Goal: Task Accomplishment & Management: Complete application form

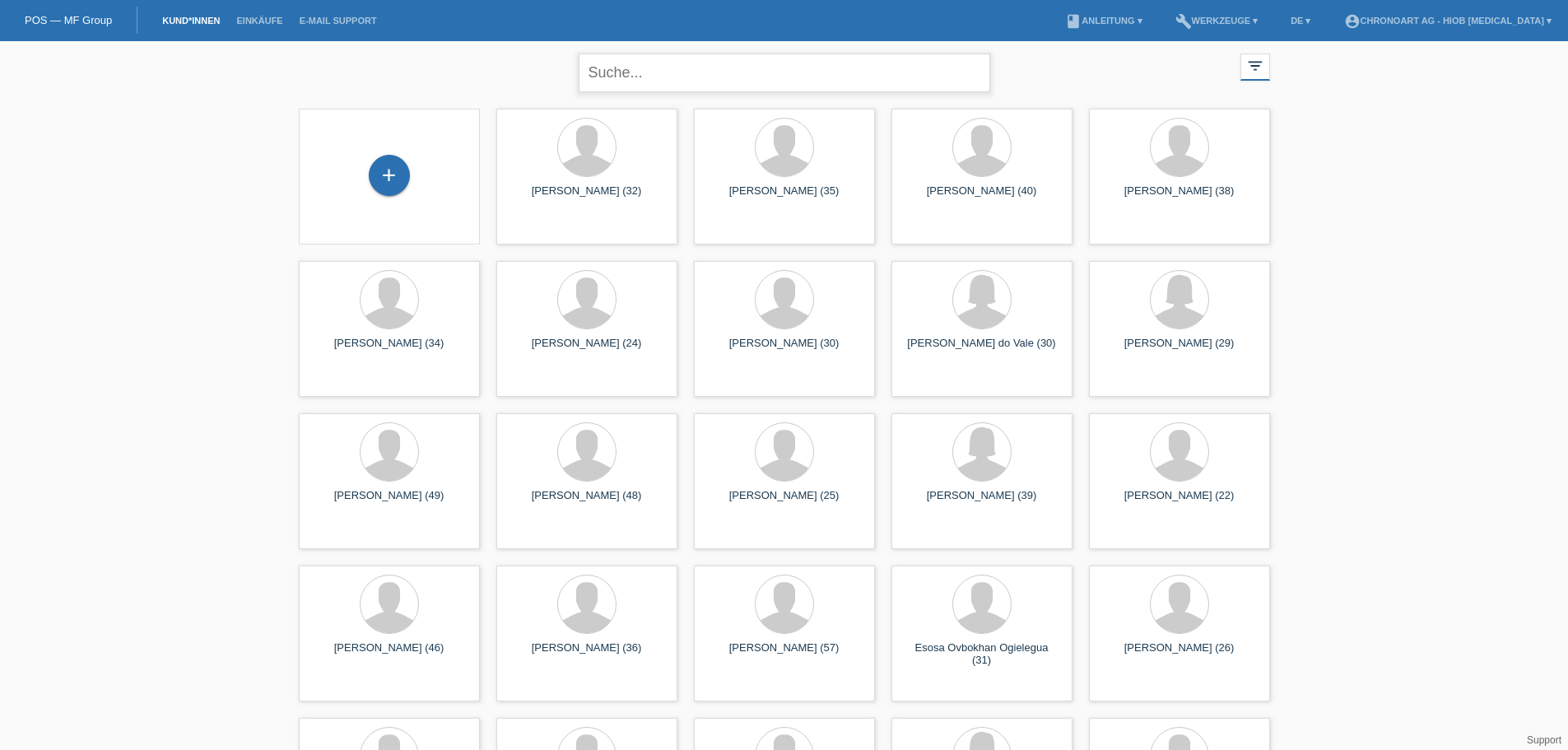
click at [698, 67] on input "text" at bounding box center [785, 73] width 412 height 39
type input "Caric"
click at [407, 177] on div "+" at bounding box center [389, 175] width 41 height 41
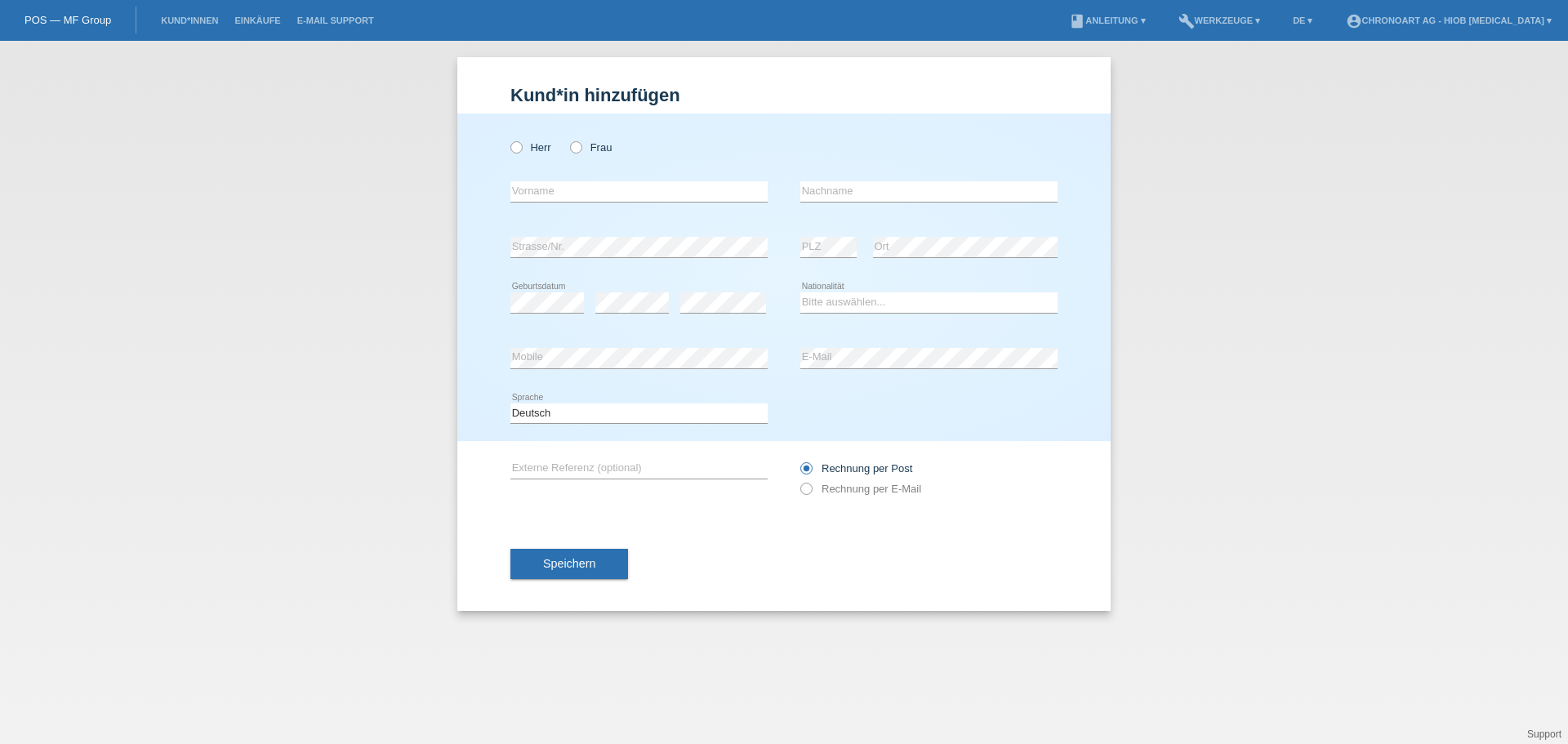
click at [1337, 515] on div "Kund*in hinzufügen Kunde hinzufügen Kundin hinzufügen Herr Frau error Vorname e…" at bounding box center [784, 392] width 1568 height 703
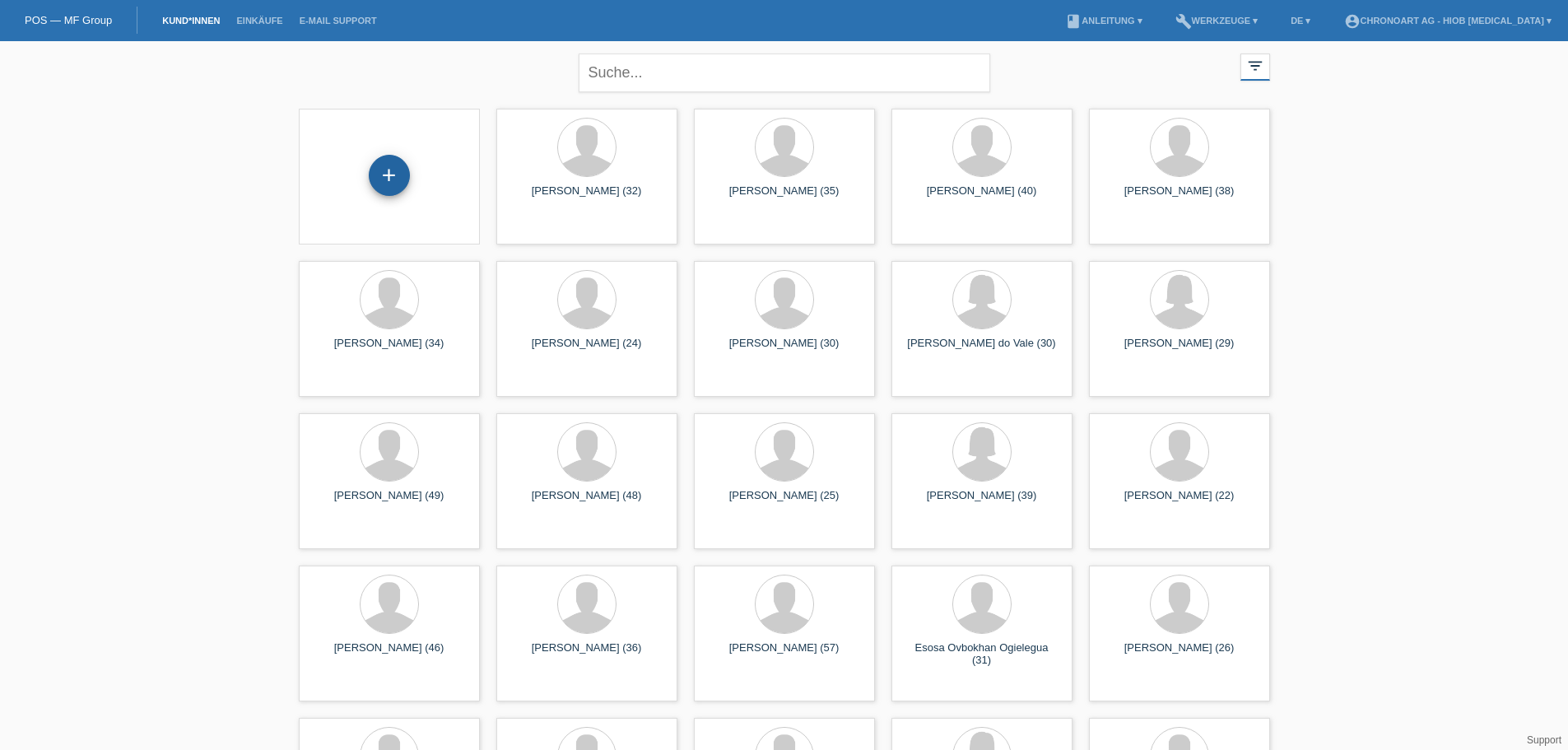
click at [379, 172] on div "+" at bounding box center [389, 175] width 41 height 41
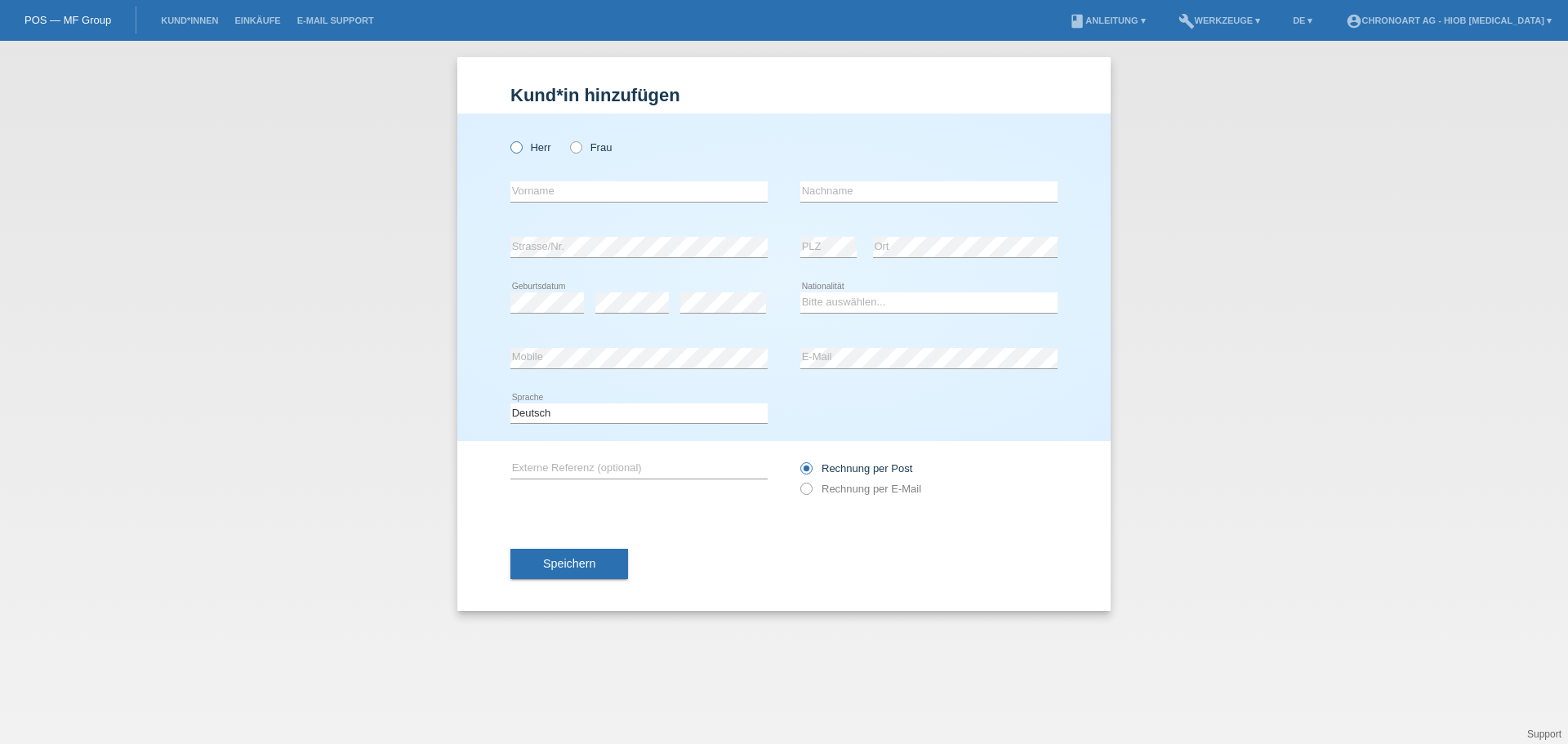
click at [508, 139] on icon at bounding box center [508, 139] width 0 height 0
click at [514, 152] on input "Herr" at bounding box center [516, 147] width 11 height 11
radio input "true"
click at [566, 191] on input "text" at bounding box center [639, 191] width 257 height 20
paste input "Danijel"
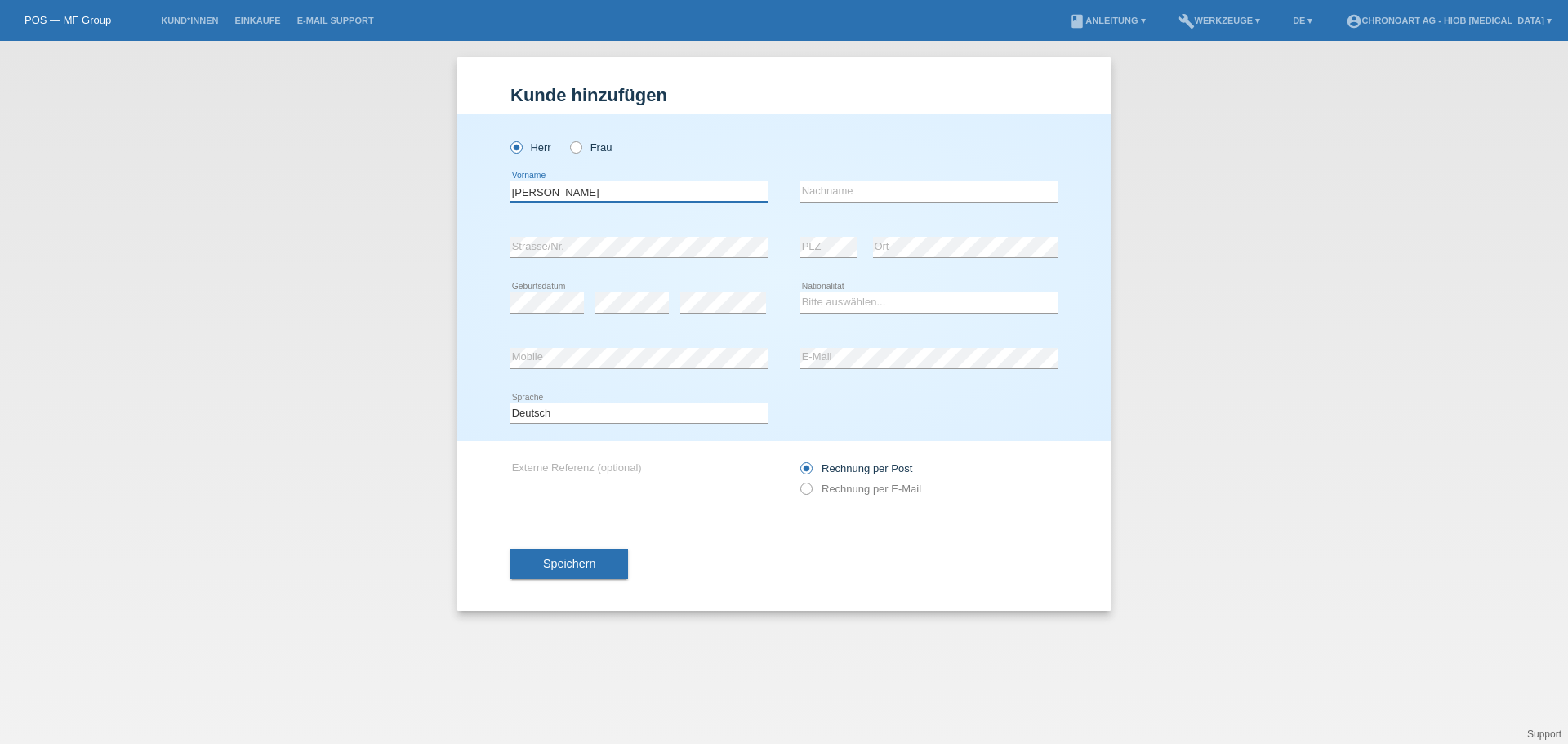
type input "Danijel"
drag, startPoint x: 844, startPoint y: 191, endPoint x: 848, endPoint y: 199, distance: 8.9
click at [844, 191] on input "text" at bounding box center [929, 191] width 257 height 20
paste input "Garic"
type input "Garic"
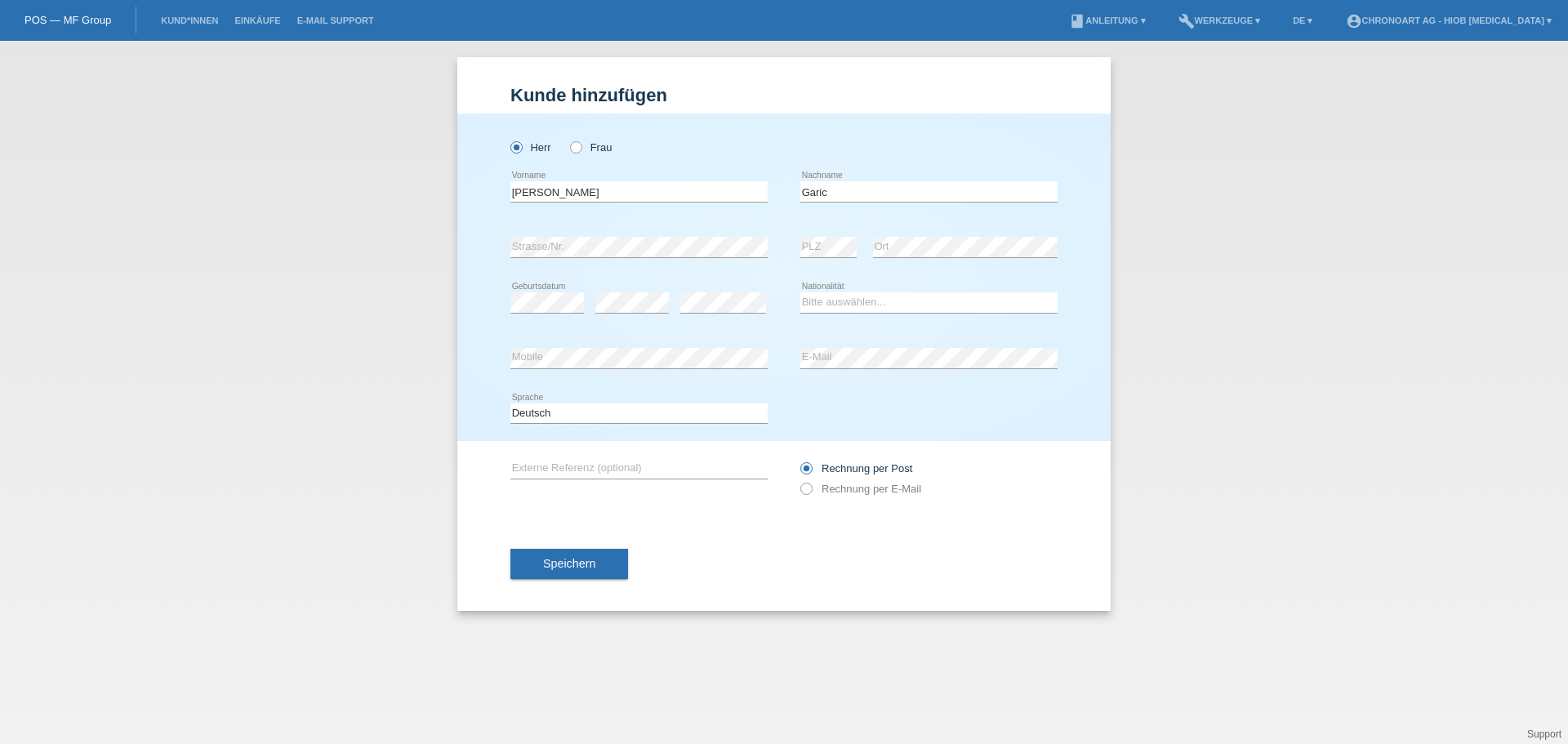
click at [801, 257] on icon at bounding box center [829, 257] width 57 height 1
click at [822, 313] on icon at bounding box center [929, 313] width 257 height 1
click at [820, 305] on select "Bitte auswählen... Schweiz Deutschland Liechtenstein Österreich ------------ Af…" at bounding box center [929, 302] width 257 height 19
click at [835, 305] on select "Bitte auswählen... Schweiz Deutschland Liechtenstein Österreich ------------ Af…" at bounding box center [929, 302] width 257 height 19
select select "CH"
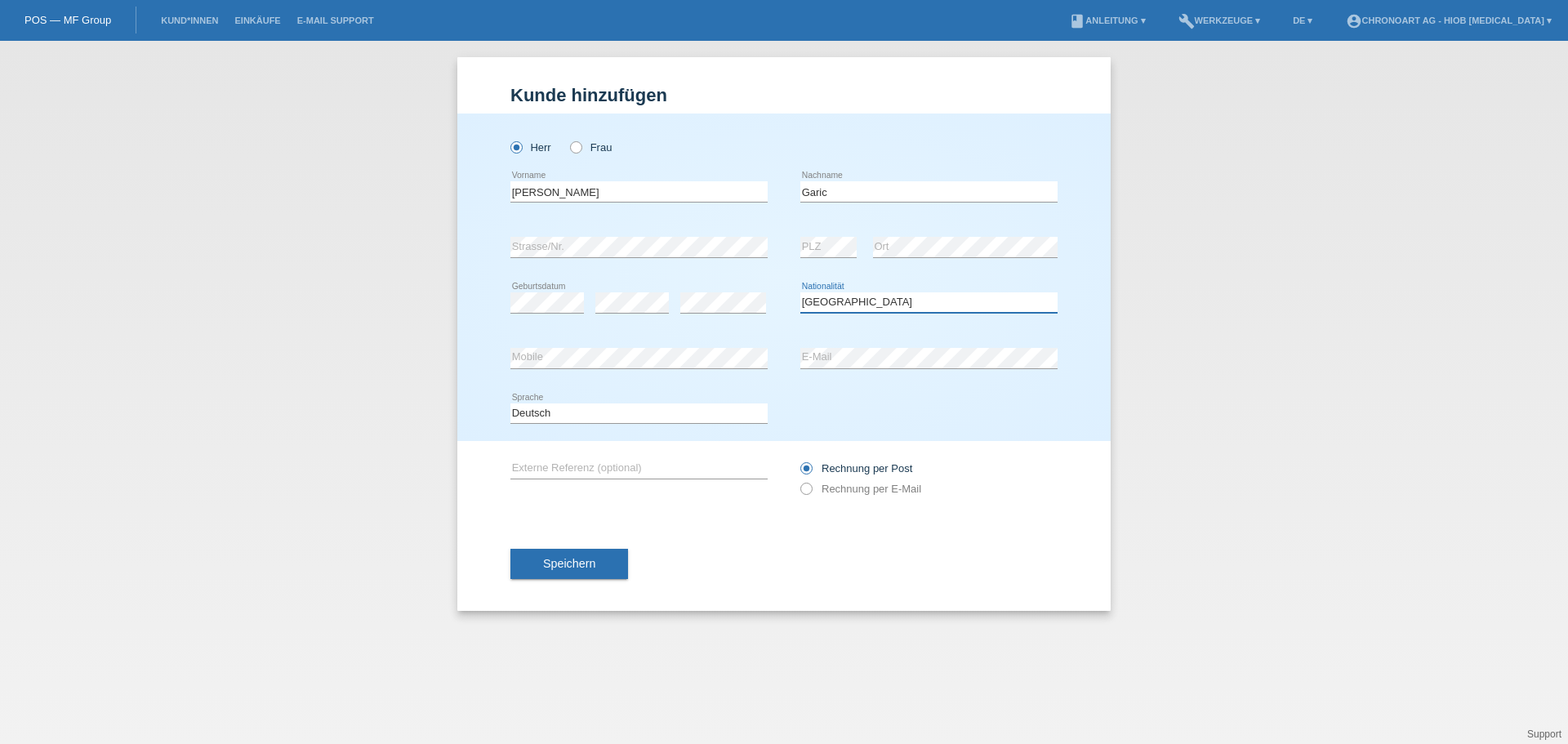
click at [801, 293] on select "Bitte auswählen... Schweiz Deutschland Liechtenstein Österreich ------------ Af…" at bounding box center [929, 302] width 257 height 19
click at [853, 367] on div "error E-Mail" at bounding box center [929, 358] width 257 height 21
click at [552, 467] on input "text" at bounding box center [639, 468] width 257 height 20
drag, startPoint x: 589, startPoint y: 198, endPoint x: 455, endPoint y: 191, distance: 134.2
click at [455, 191] on div "Kund*in hinzufügen Kunde hinzufügen Kundin hinzufügen Herr Frau Danijel error V…" at bounding box center [784, 392] width 1568 height 703
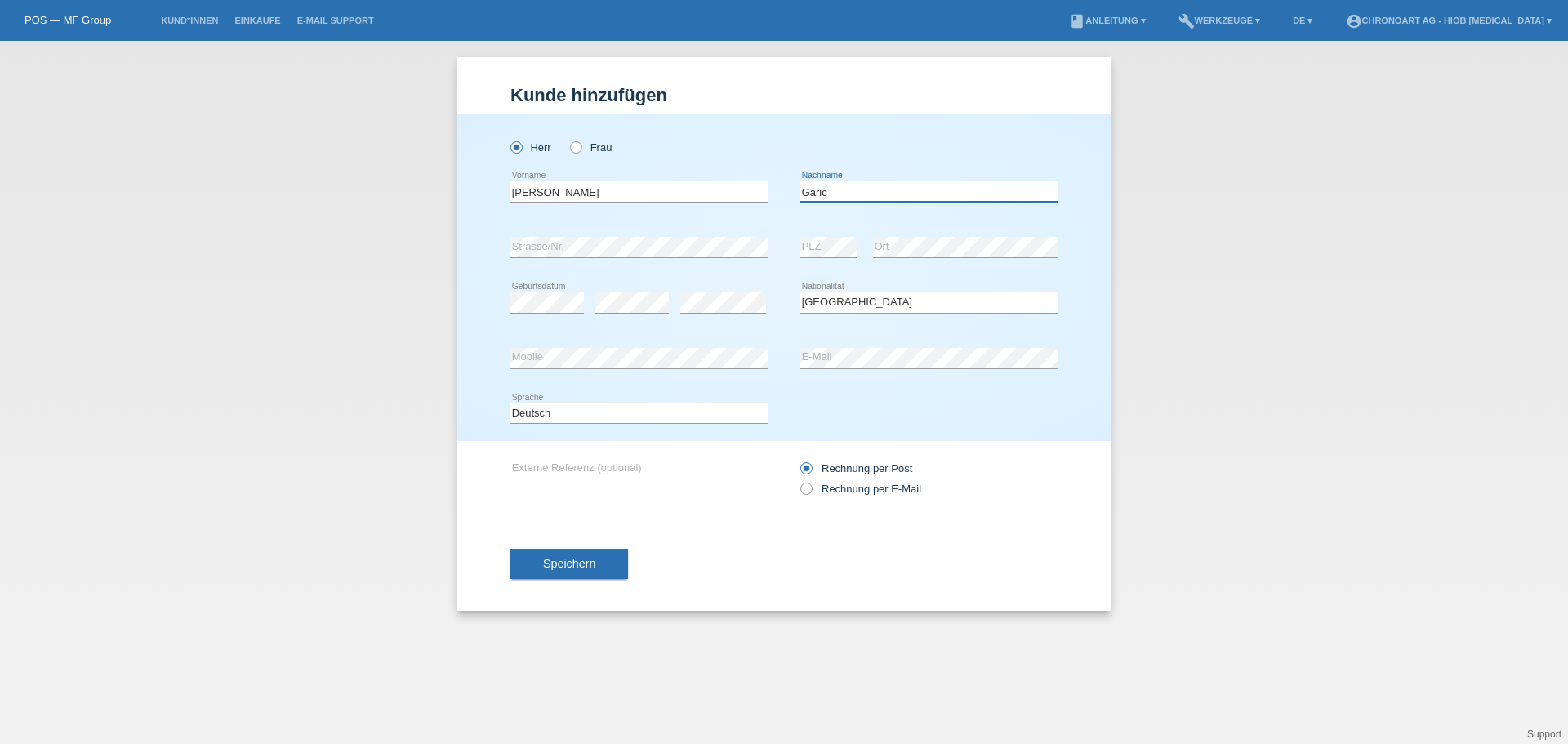
drag, startPoint x: 847, startPoint y: 196, endPoint x: 792, endPoint y: 199, distance: 55.1
click at [792, 199] on div "Danijel error Vorname Garic error Nachname" at bounding box center [784, 191] width 547 height 56
click at [482, 244] on div "Herr Frau Danijel error Vorname C" at bounding box center [784, 276] width 653 height 327
click at [562, 465] on input "text" at bounding box center [639, 468] width 257 height 20
paste input "R25-0865-1"
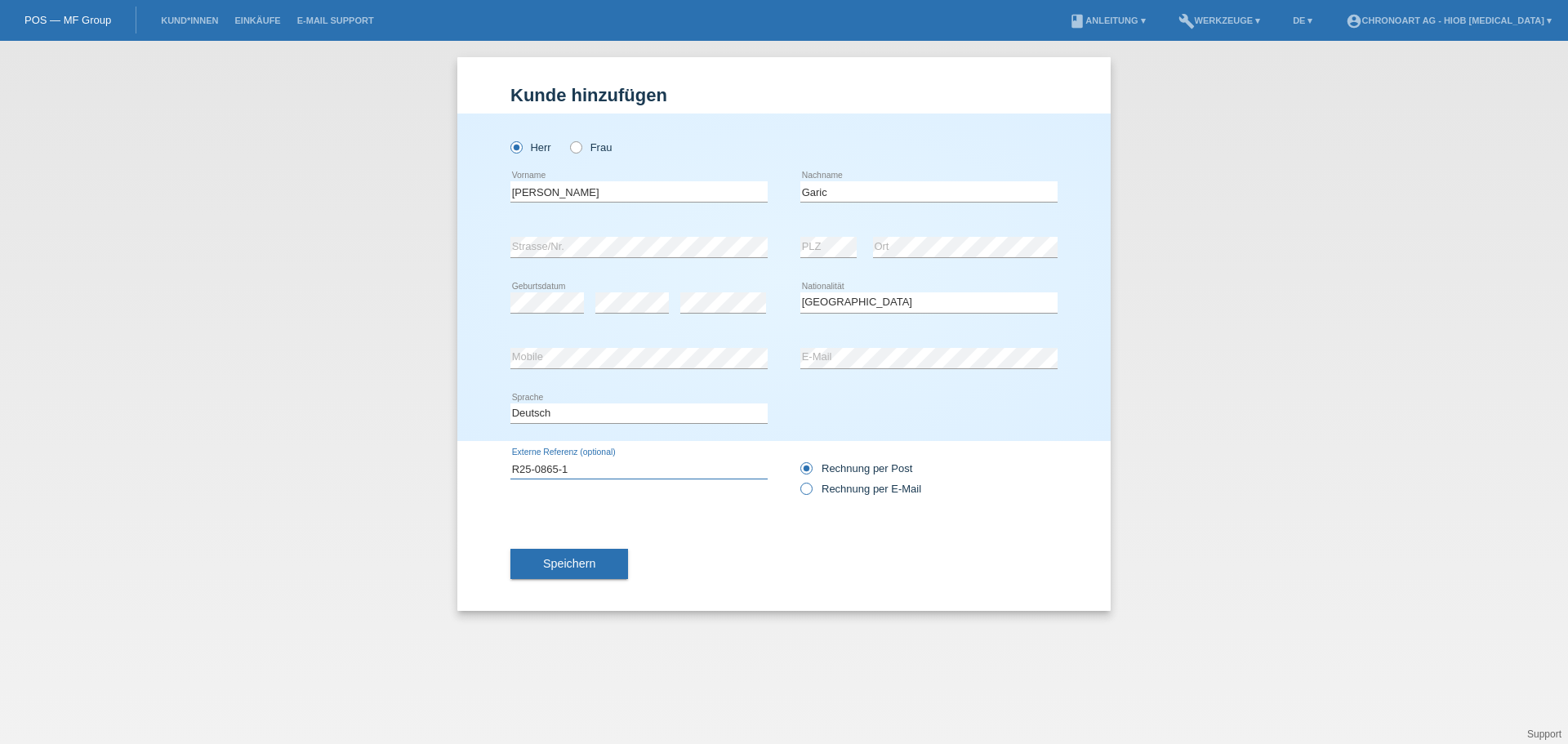
type input "R25-0865-1"
click at [798, 480] on icon at bounding box center [798, 480] width 0 height 0
click at [811, 489] on input "Rechnung per E-Mail" at bounding box center [806, 492] width 11 height 20
radio input "true"
click at [798, 460] on icon at bounding box center [798, 460] width 0 height 0
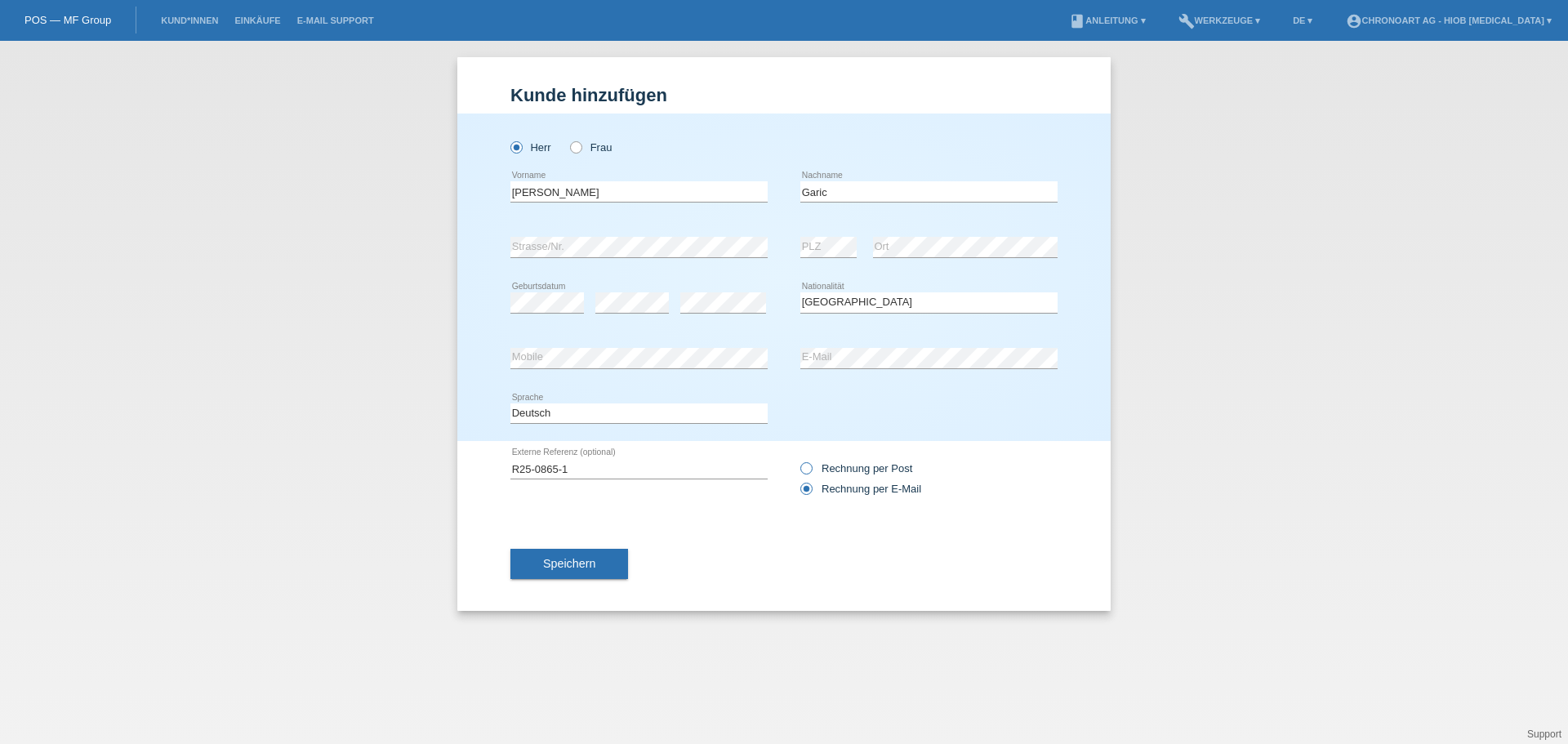
click at [809, 471] on input "Rechnung per Post" at bounding box center [806, 472] width 11 height 20
radio input "true"
